Goal: Task Accomplishment & Management: Manage account settings

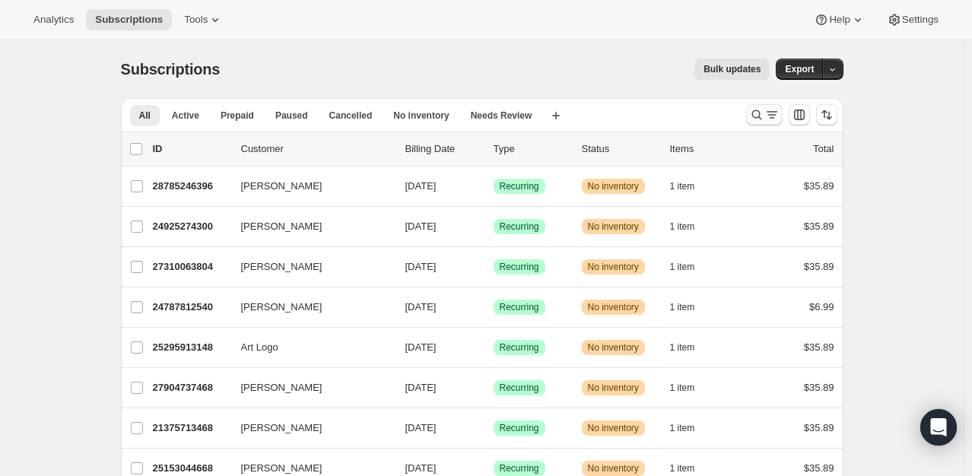
click at [759, 116] on icon "Search and filter results" at bounding box center [756, 114] width 15 height 15
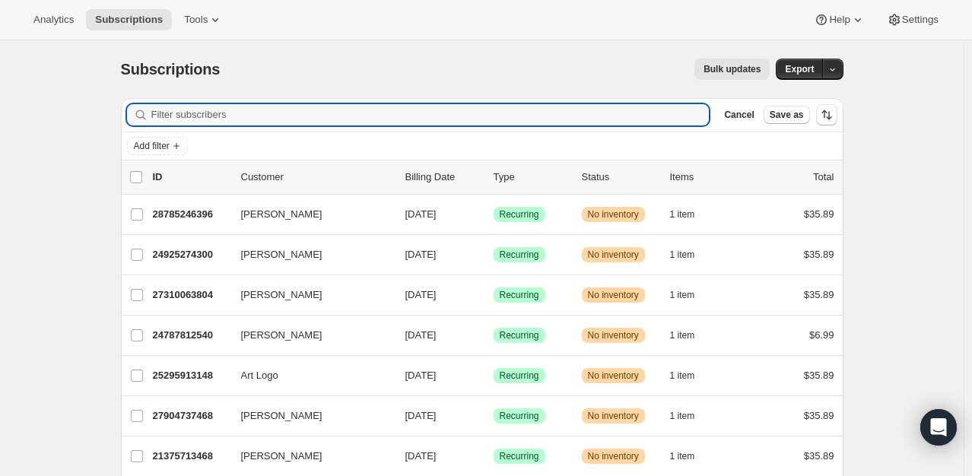
paste input "[EMAIL_ADDRESS][DOMAIN_NAME]"
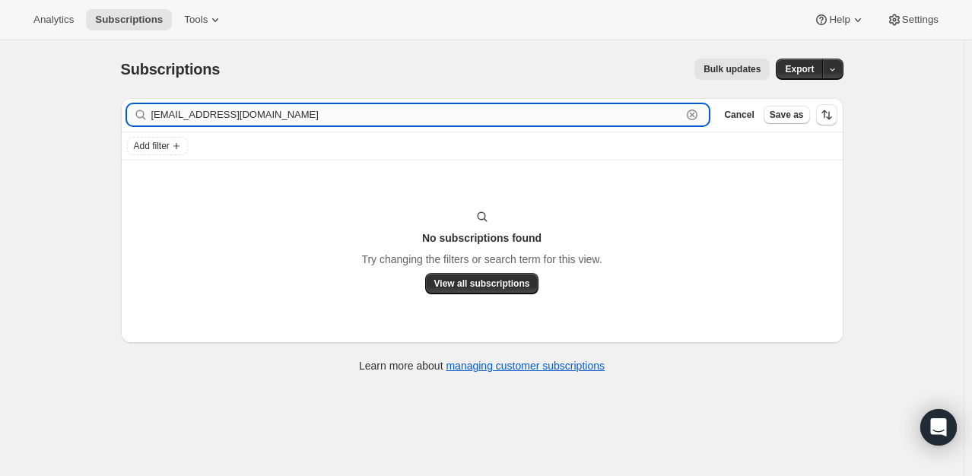
click at [237, 121] on input "[EMAIL_ADDRESS][DOMAIN_NAME]" at bounding box center [416, 114] width 531 height 21
drag, startPoint x: 280, startPoint y: 119, endPoint x: 115, endPoint y: 122, distance: 165.0
click at [115, 122] on div "Filter subscribers [EMAIL_ADDRESS][DOMAIN_NAME] Clear Cancel Save as Add filter…" at bounding box center [476, 237] width 734 height 303
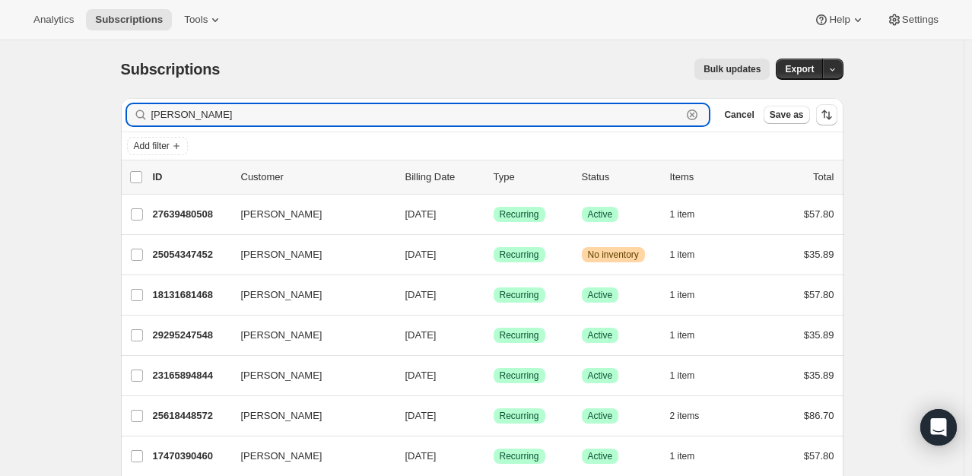
type input "[PERSON_NAME]"
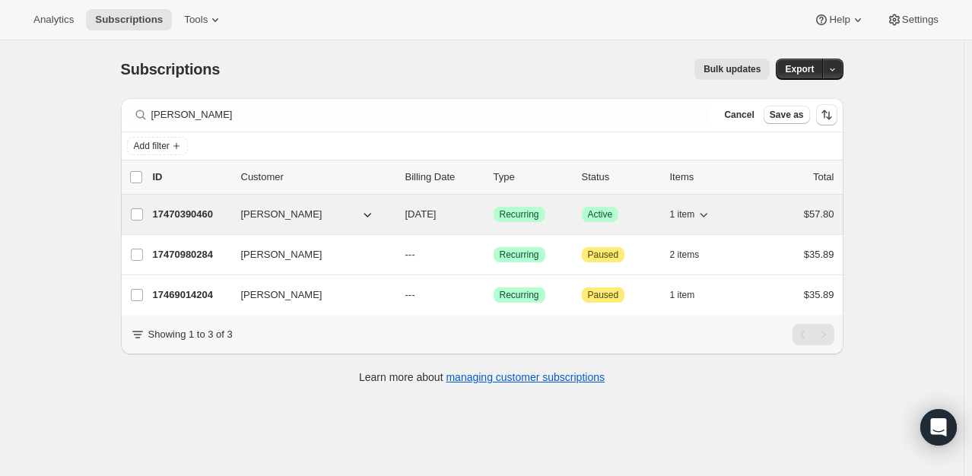
click at [200, 221] on div "17470390460 [PERSON_NAME] [DATE] Success Recurring Success Active 1 item $57.80" at bounding box center [493, 214] width 681 height 21
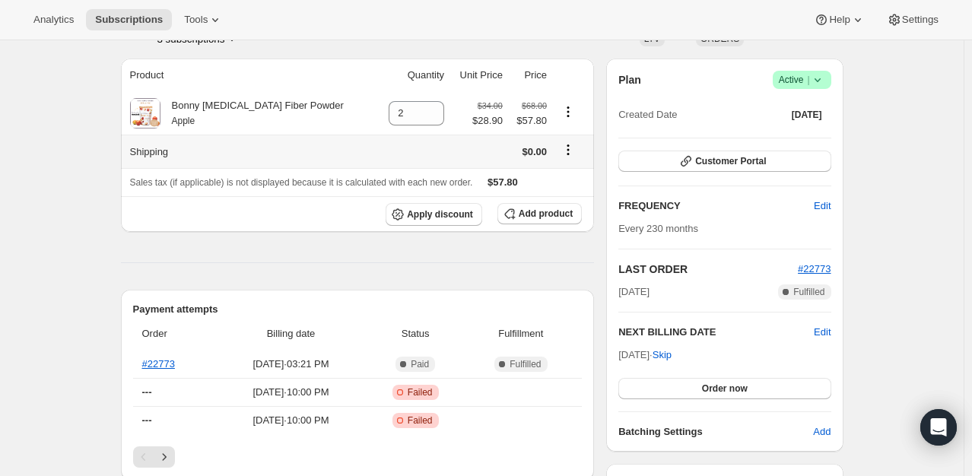
scroll to position [122, 0]
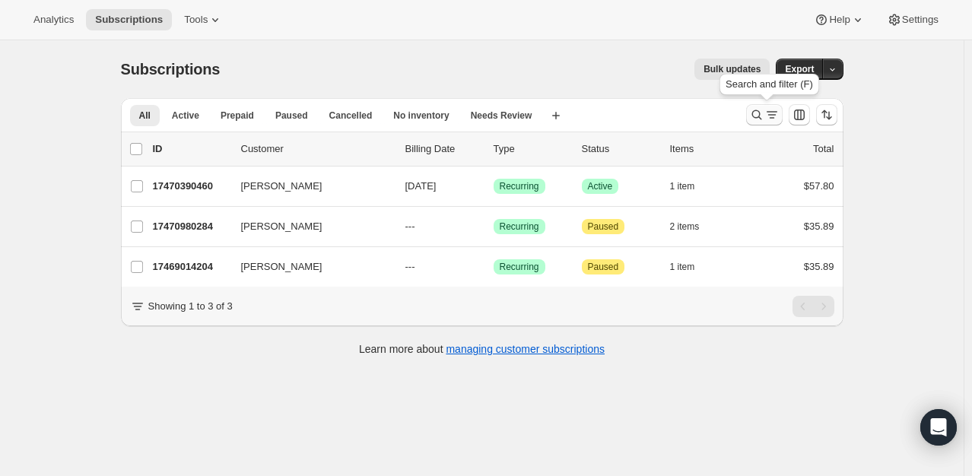
click at [762, 119] on icon "Search and filter results" at bounding box center [756, 114] width 15 height 15
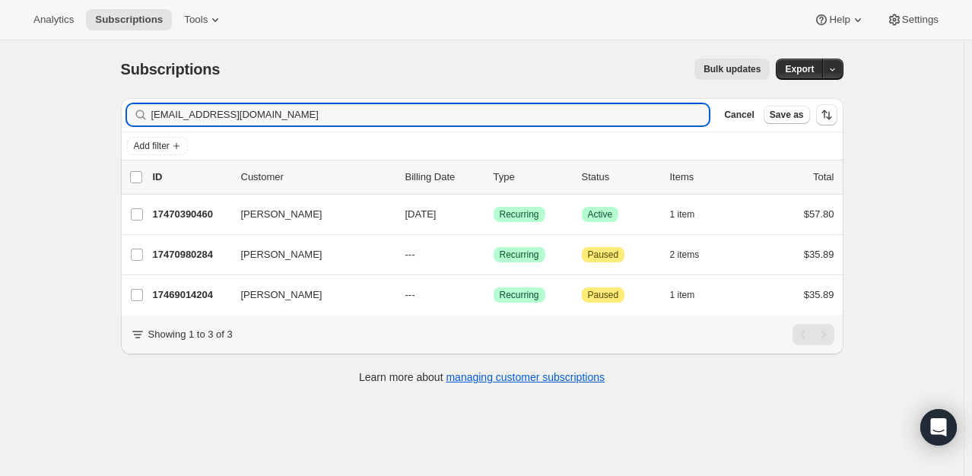
type input "[EMAIL_ADDRESS][DOMAIN_NAME]"
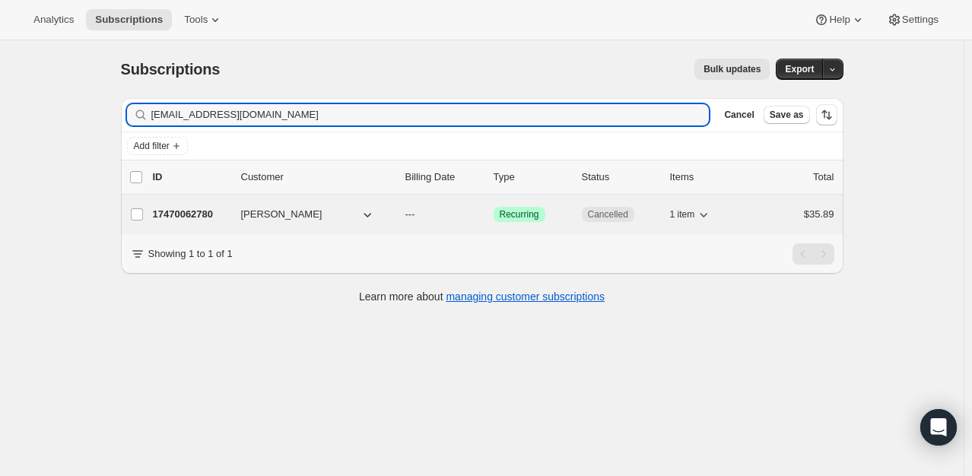
click at [189, 218] on p "17470062780" at bounding box center [191, 214] width 76 height 15
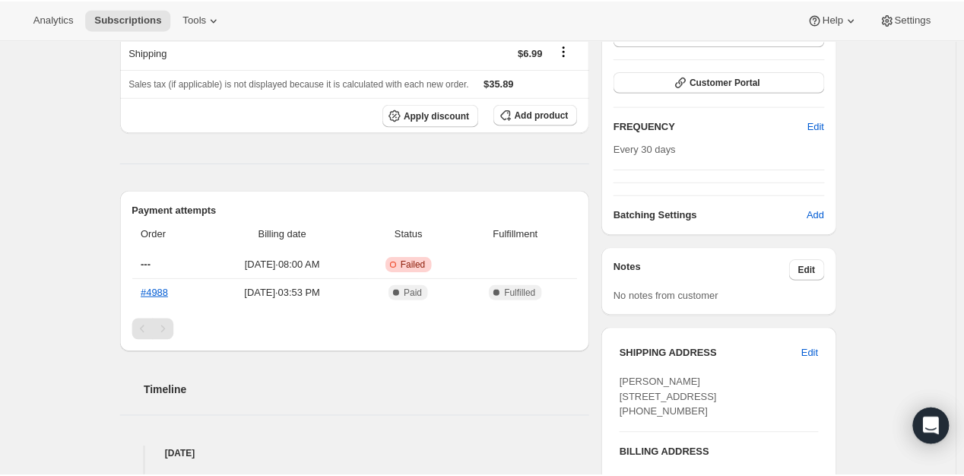
scroll to position [395, 0]
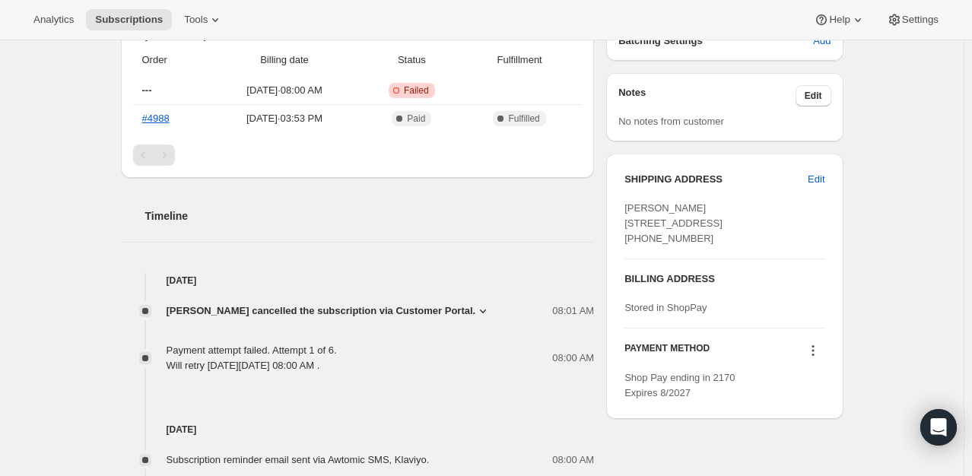
click at [475, 310] on icon at bounding box center [482, 310] width 15 height 15
